Goal: Task Accomplishment & Management: Manage account settings

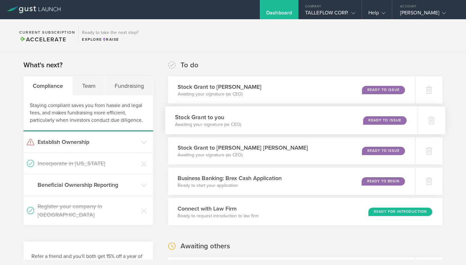
click at [328, 121] on div "Stock Grant to you Awaiting your signature (as CEO) Ready to Issue" at bounding box center [291, 121] width 252 height 28
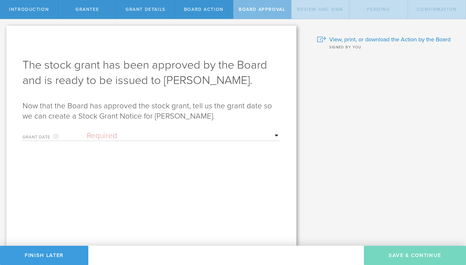
click at [174, 137] on select "Required Upon grantee's signature A specific date" at bounding box center [183, 136] width 193 height 10
click at [53, 247] on button "Finish Later" at bounding box center [44, 255] width 88 height 19
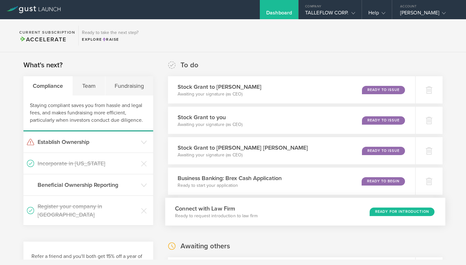
click at [232, 208] on h3 "Connect with Law Firm" at bounding box center [216, 208] width 82 height 9
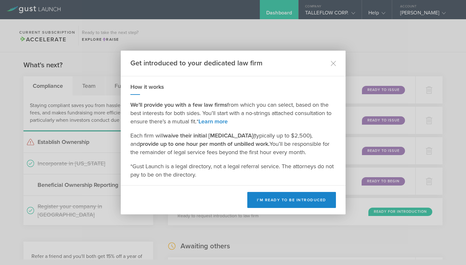
click at [159, 223] on div "Get introduced to your dedicated law firm How it works We’ll provide you with a…" at bounding box center [233, 132] width 466 height 265
click at [333, 64] on icon at bounding box center [332, 63] width 5 height 5
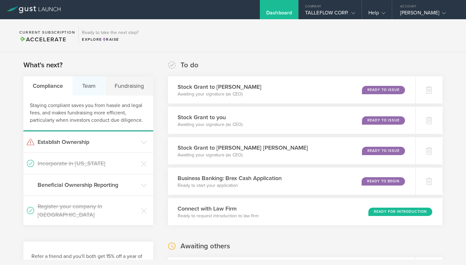
click at [100, 85] on div "Team" at bounding box center [89, 85] width 32 height 19
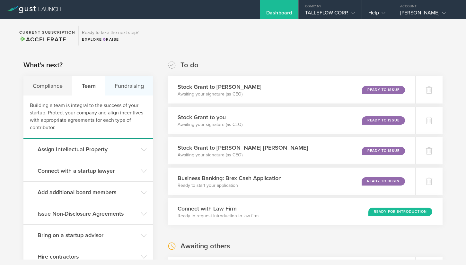
click at [118, 79] on div "Fundraising" at bounding box center [129, 85] width 48 height 19
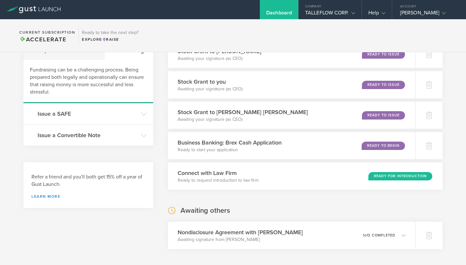
scroll to position [62, 0]
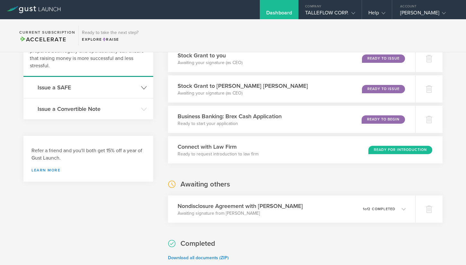
click at [104, 86] on h3 "Issue a SAFE" at bounding box center [88, 87] width 100 height 8
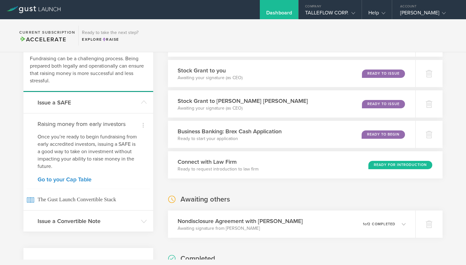
scroll to position [44, 0]
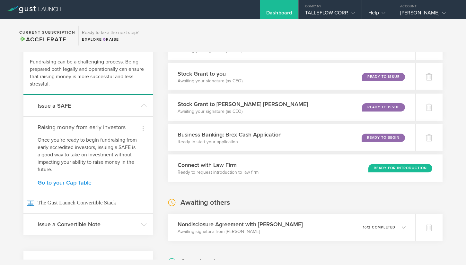
click at [78, 182] on link "Go to your Cap Table" at bounding box center [88, 183] width 101 height 6
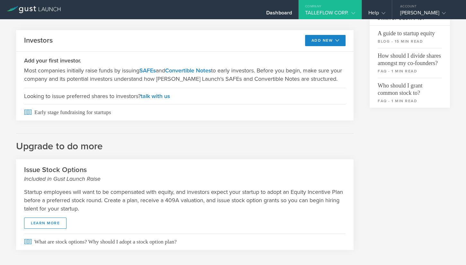
scroll to position [228, 0]
